Goal: Task Accomplishment & Management: Use online tool/utility

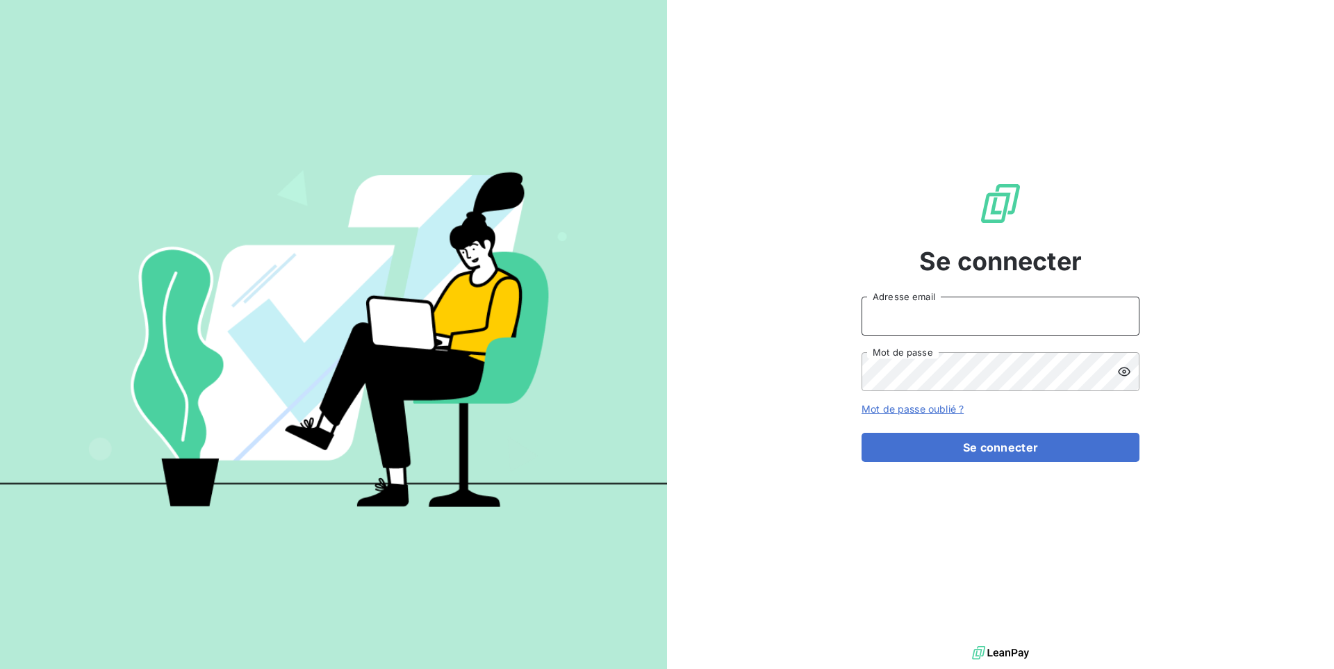
click at [1011, 326] on input "Adresse email" at bounding box center [1000, 316] width 278 height 39
type input "admin@altecc"
click at [996, 455] on button "Se connecter" at bounding box center [1000, 447] width 278 height 29
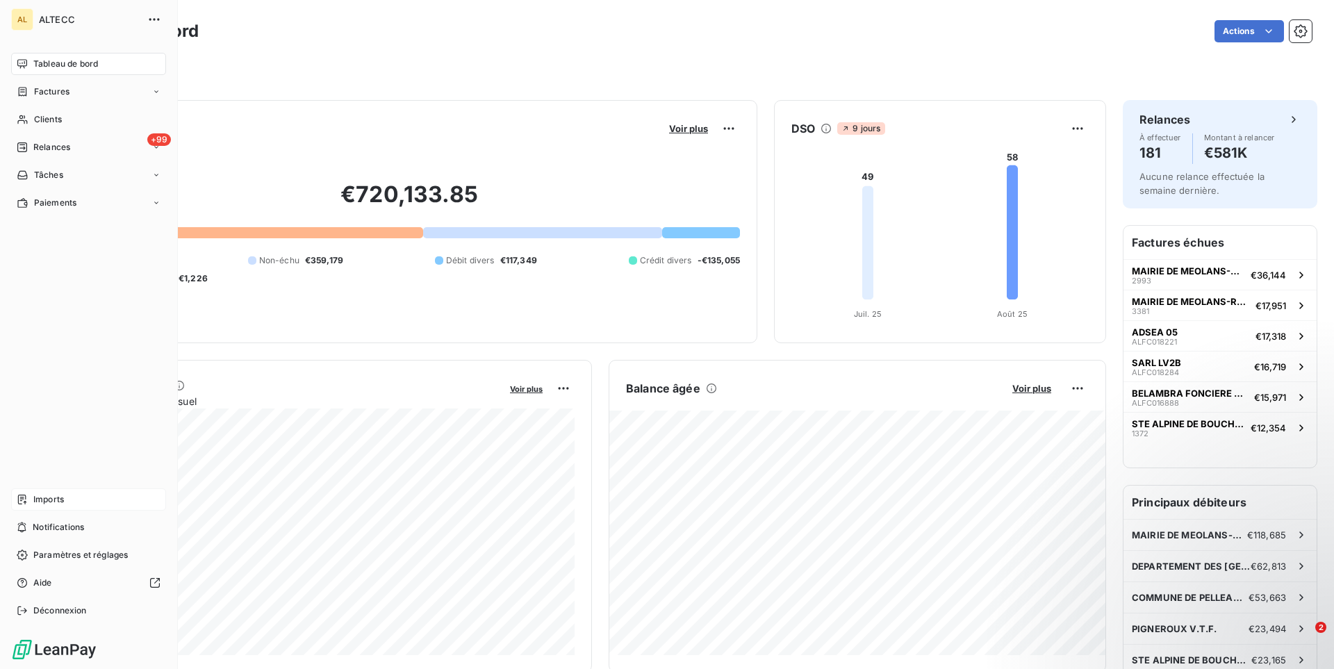
click at [67, 497] on div "Imports" at bounding box center [88, 499] width 155 height 22
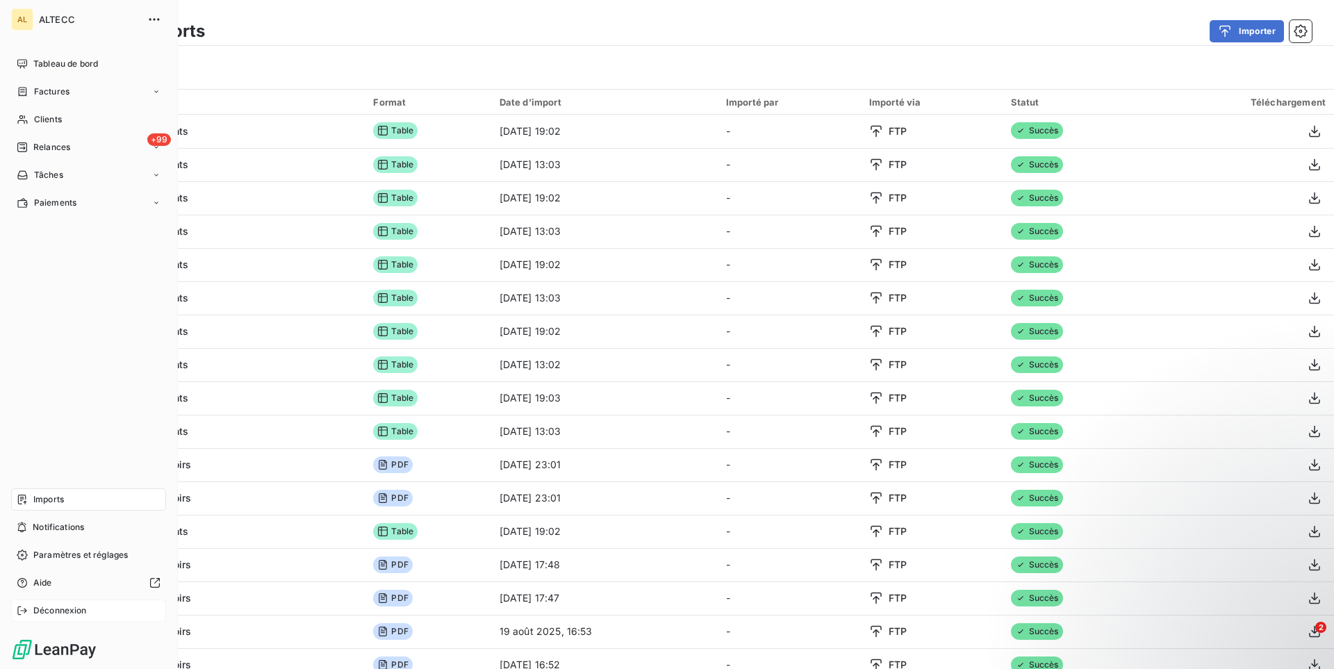
click at [48, 611] on span "Déconnexion" at bounding box center [59, 610] width 53 height 13
